Goal: Information Seeking & Learning: Learn about a topic

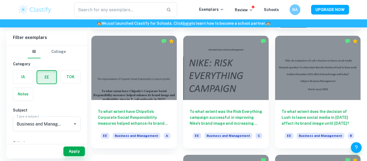
scroll to position [152, 0]
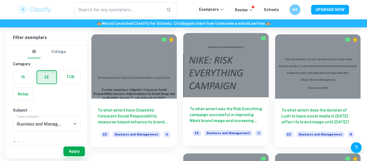
click at [197, 120] on h6 "To what extent was the Risk Everything campaign successful in improving Nike's …" at bounding box center [225, 115] width 72 height 18
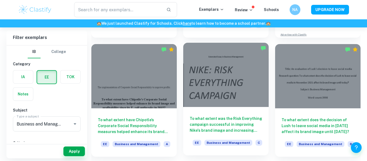
scroll to position [143, 0]
